Goal: Information Seeking & Learning: Learn about a topic

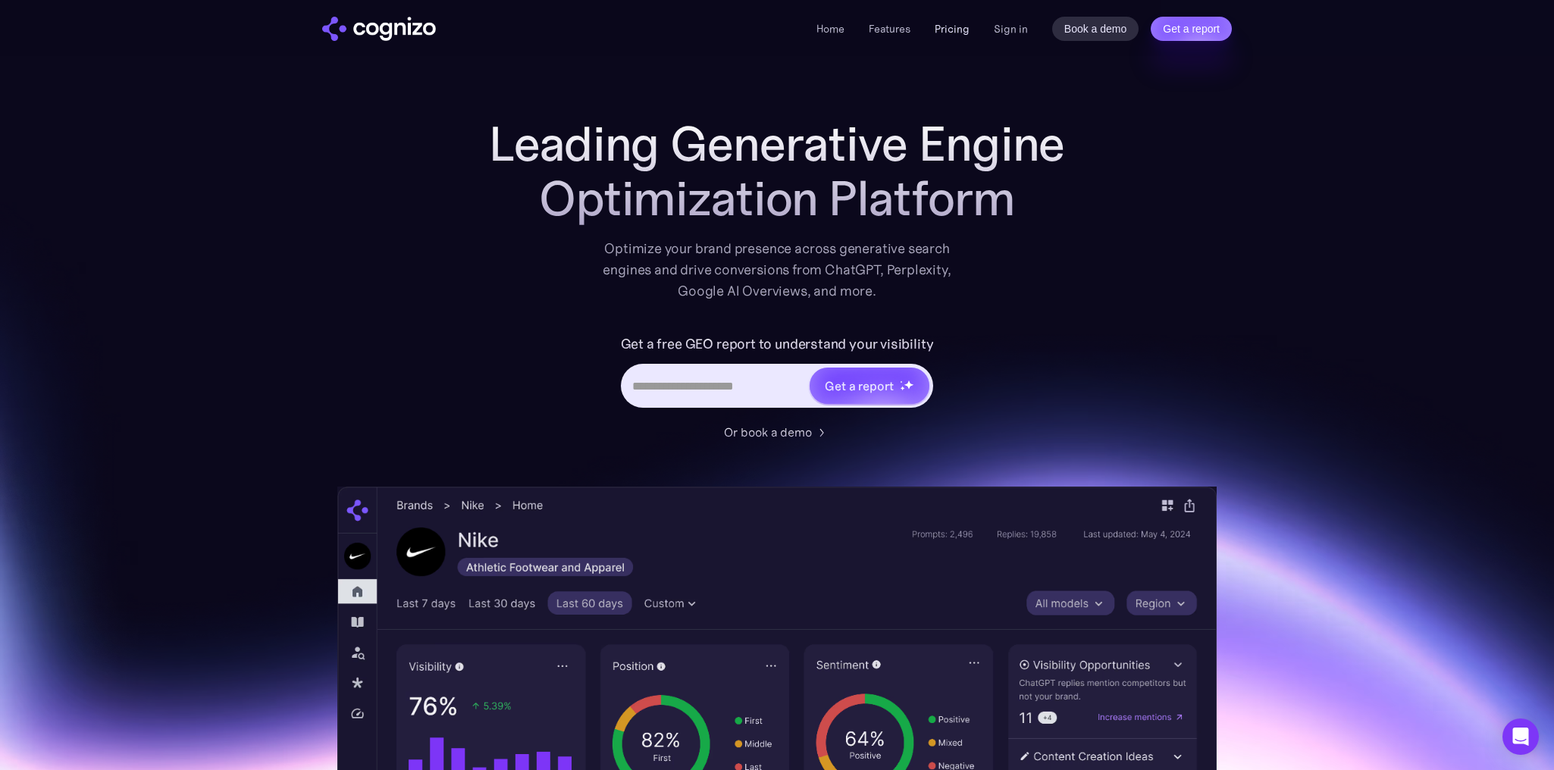
click at [948, 24] on link "Pricing" at bounding box center [952, 29] width 35 height 14
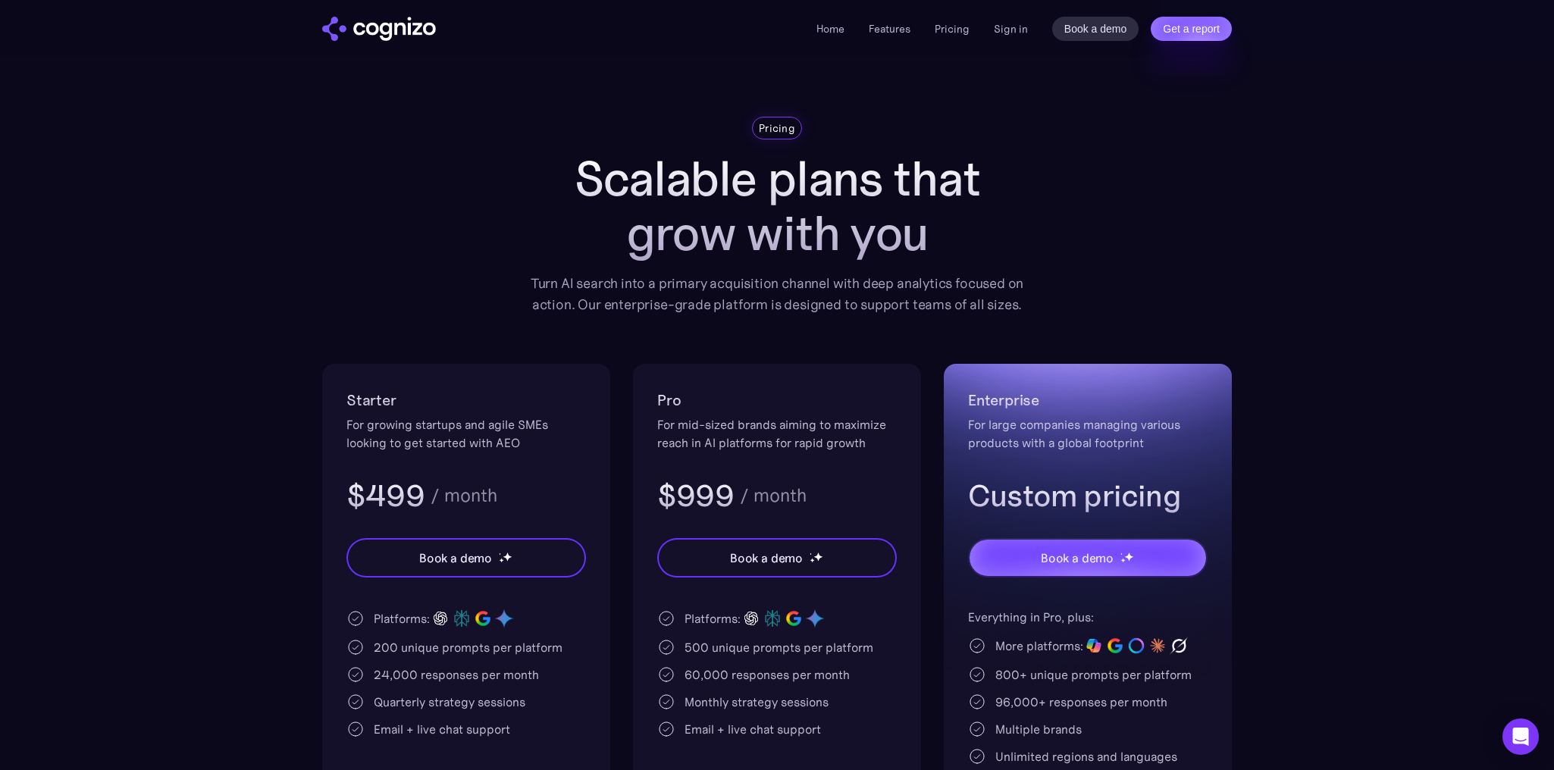
click at [368, 15] on div "Home Features Pricing Book a demo Get a report Sign in Book a demo Get a report" at bounding box center [777, 28] width 1092 height 56
click at [376, 25] on img "home" at bounding box center [379, 29] width 114 height 24
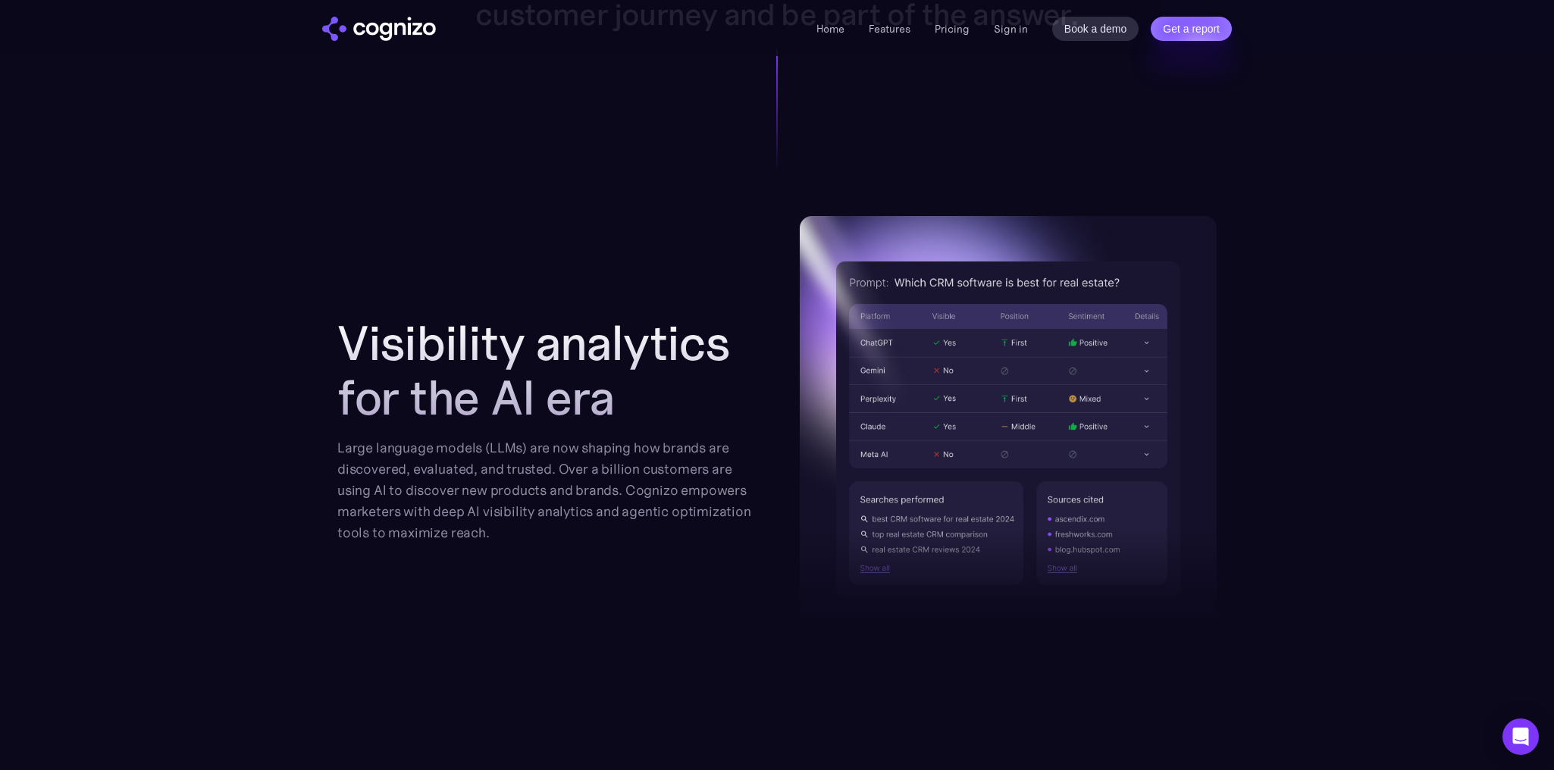
scroll to position [1592, 0]
